Goal: Task Accomplishment & Management: Manage account settings

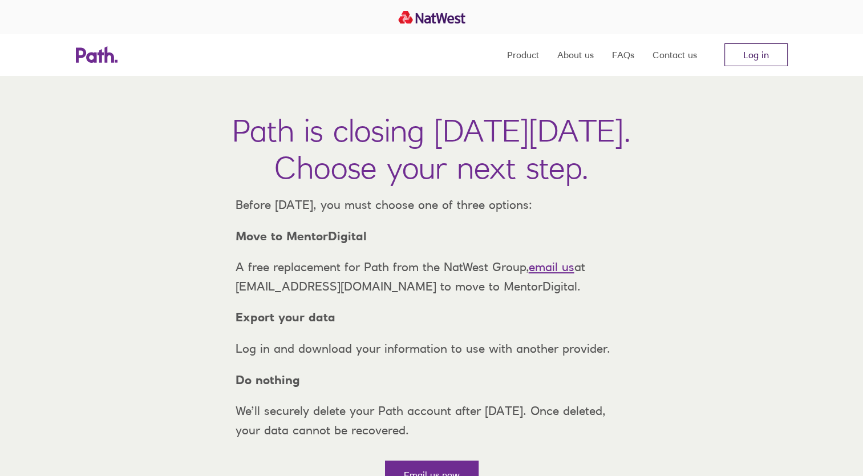
click at [751, 53] on link "Log in" at bounding box center [756, 54] width 63 height 23
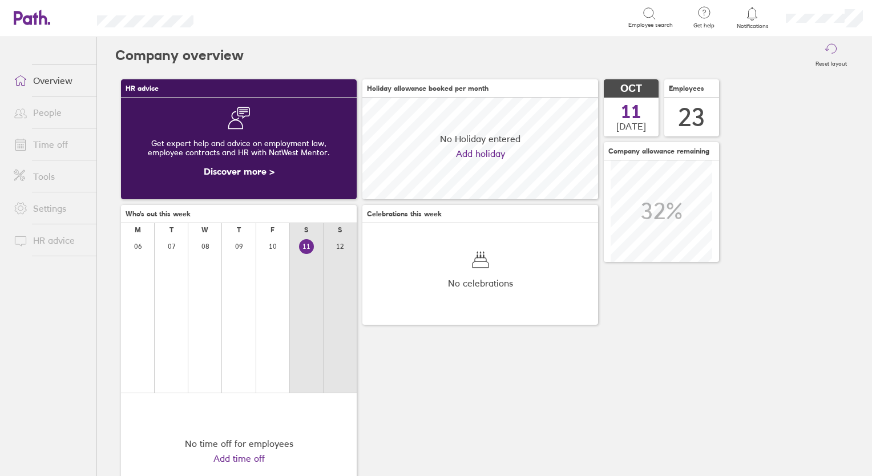
scroll to position [101, 236]
click at [44, 115] on link "People" at bounding box center [51, 112] width 92 height 23
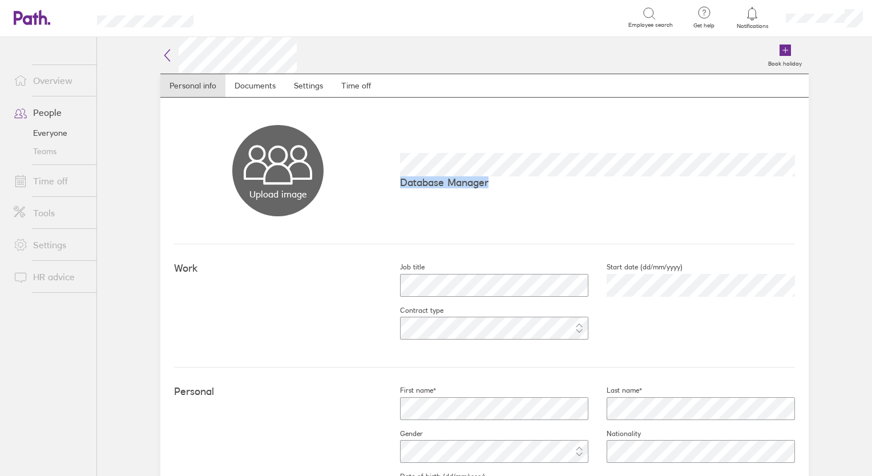
drag, startPoint x: 547, startPoint y: 199, endPoint x: 753, endPoint y: 104, distance: 226.5
click at [753, 104] on div "Upload image Choose files Database Manager" at bounding box center [484, 171] width 621 height 147
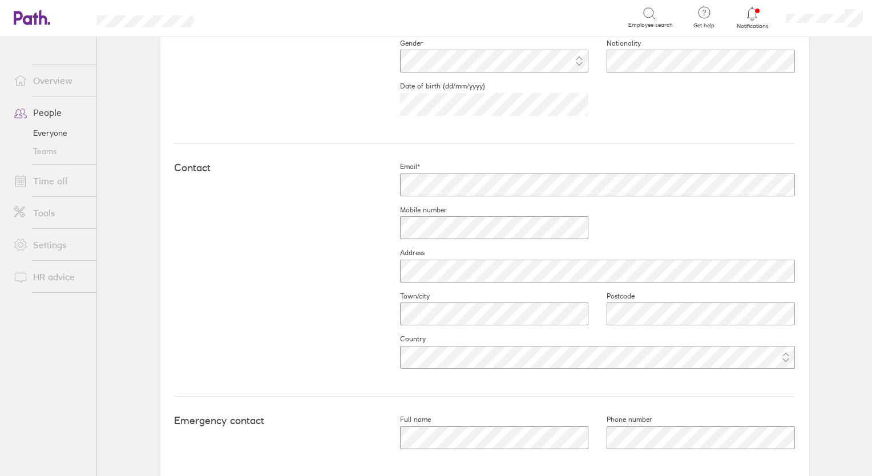
scroll to position [338, 0]
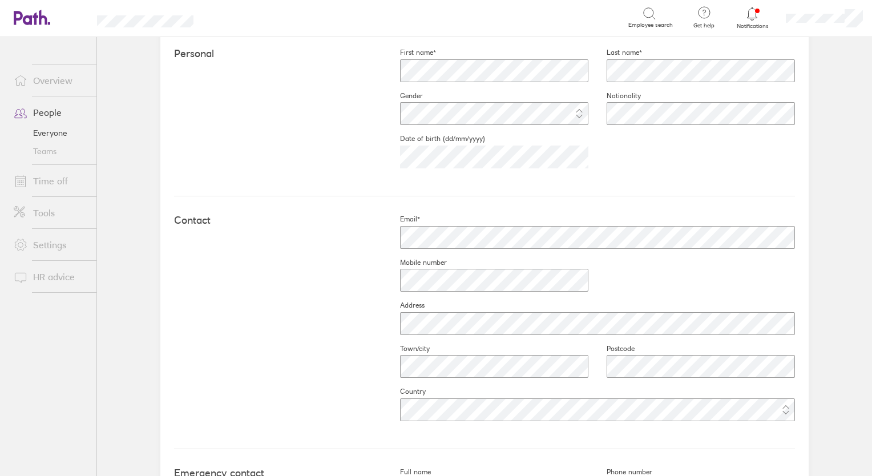
click at [46, 115] on link "People" at bounding box center [51, 112] width 92 height 23
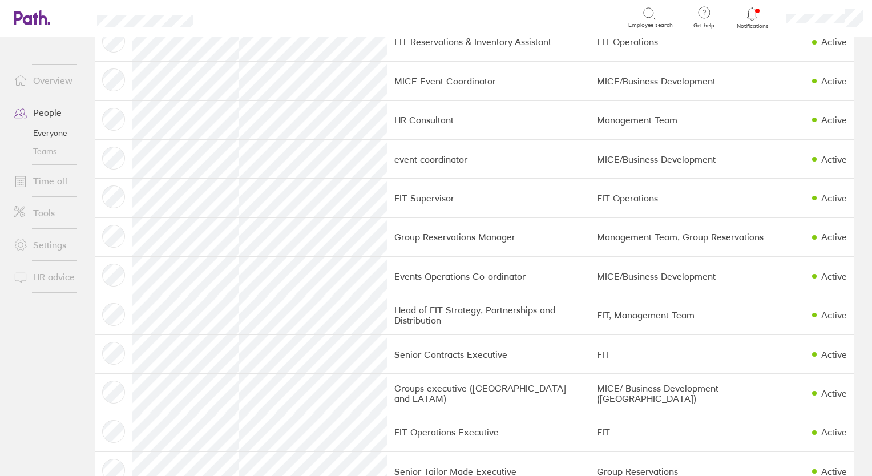
scroll to position [421, 0]
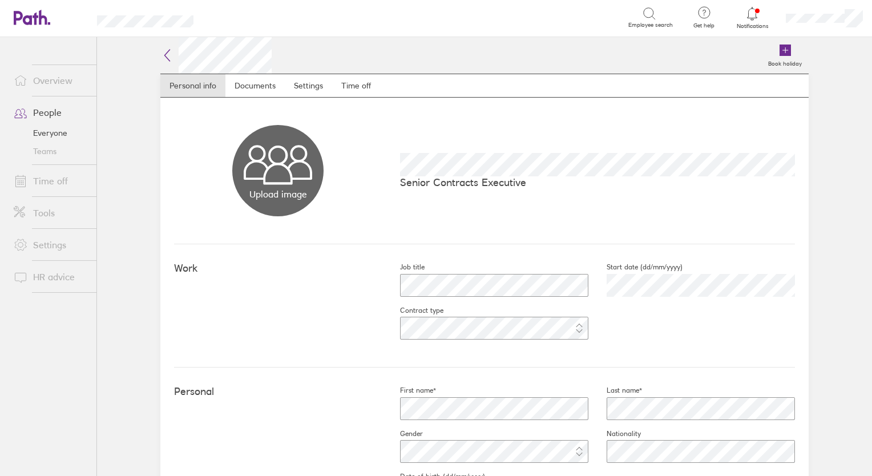
scroll to position [7, 0]
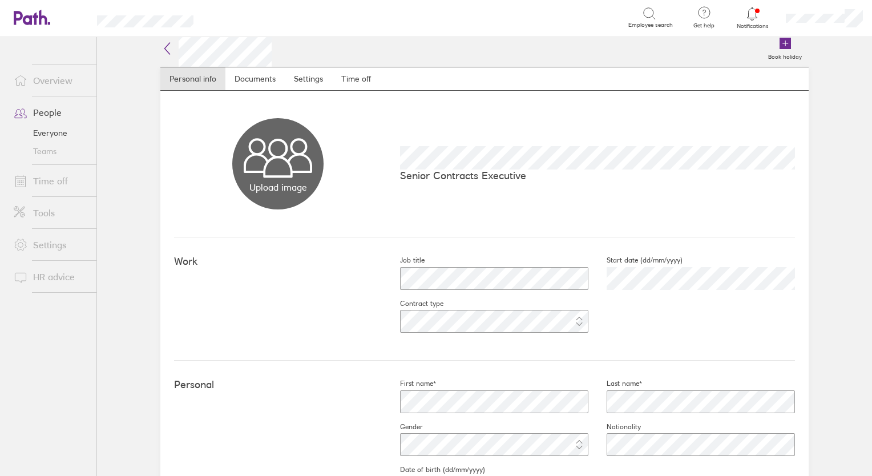
click at [49, 113] on link "People" at bounding box center [51, 112] width 92 height 23
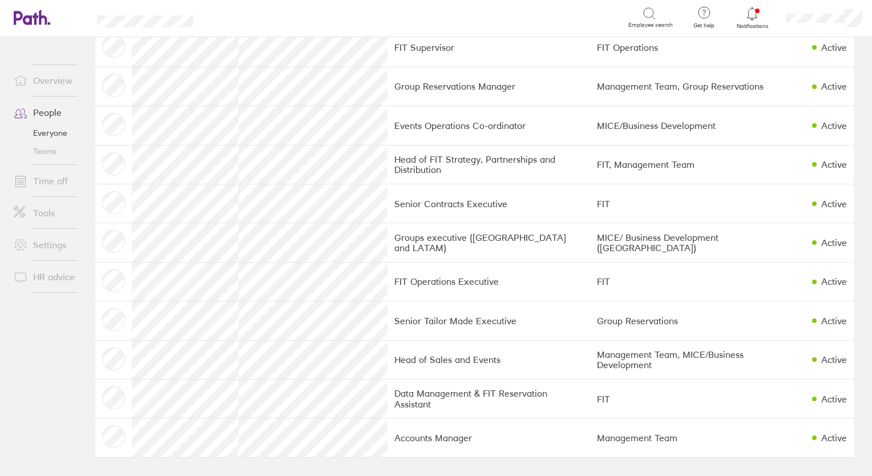
scroll to position [546, 0]
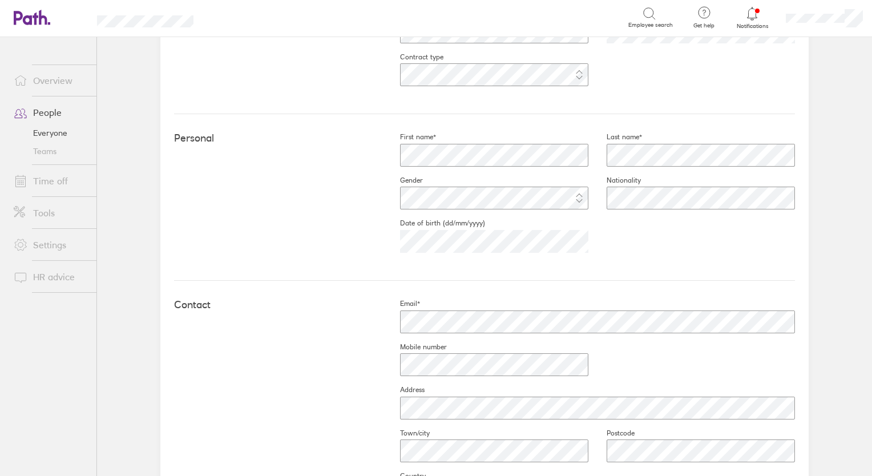
scroll to position [260, 0]
